Goal: Information Seeking & Learning: Learn about a topic

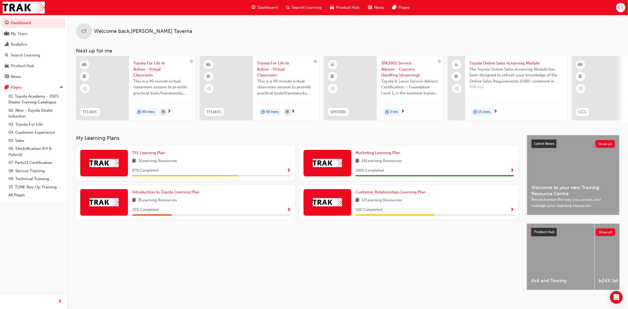
click at [302, 7] on span "Search Learning" at bounding box center [307, 8] width 30 height 6
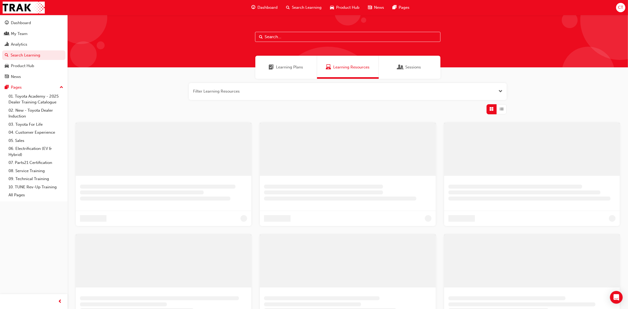
click at [280, 35] on input "text" at bounding box center [347, 37] width 185 height 10
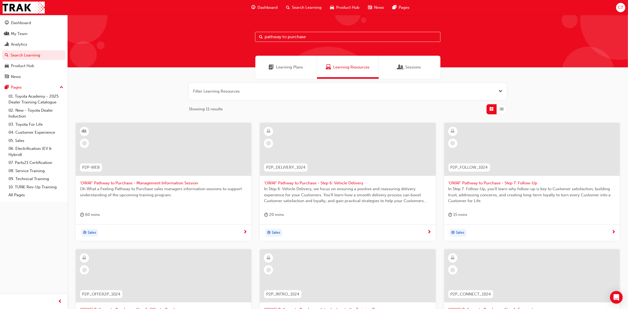
type input "pathway to purchase"
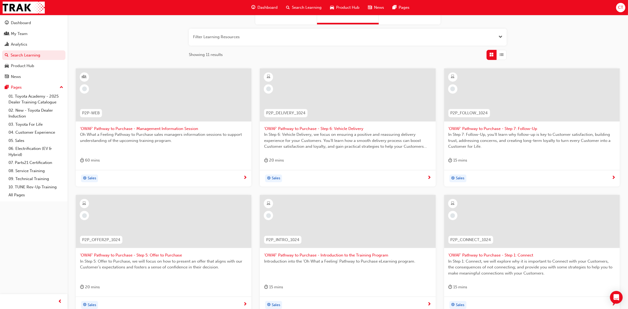
scroll to position [66, 0]
